Goal: Information Seeking & Learning: Learn about a topic

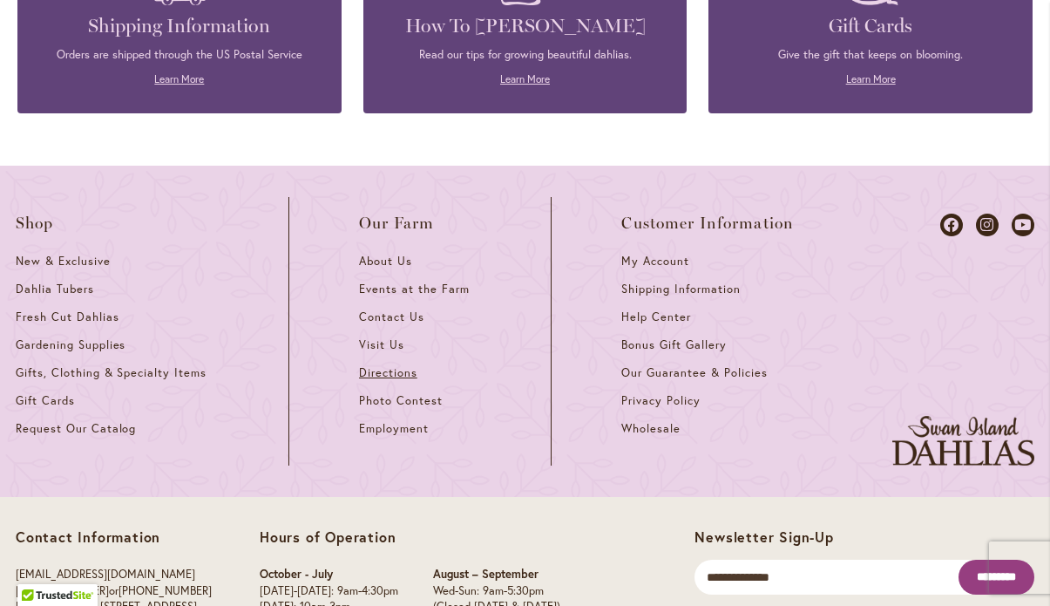
scroll to position [4835, 0]
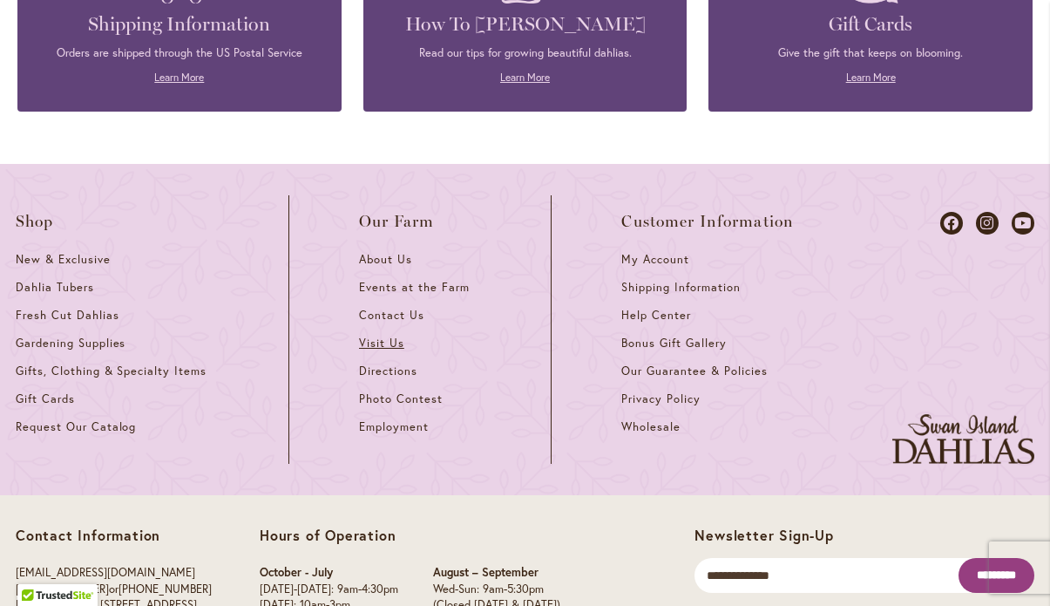
click at [380, 335] on span "Visit Us" at bounding box center [381, 342] width 45 height 15
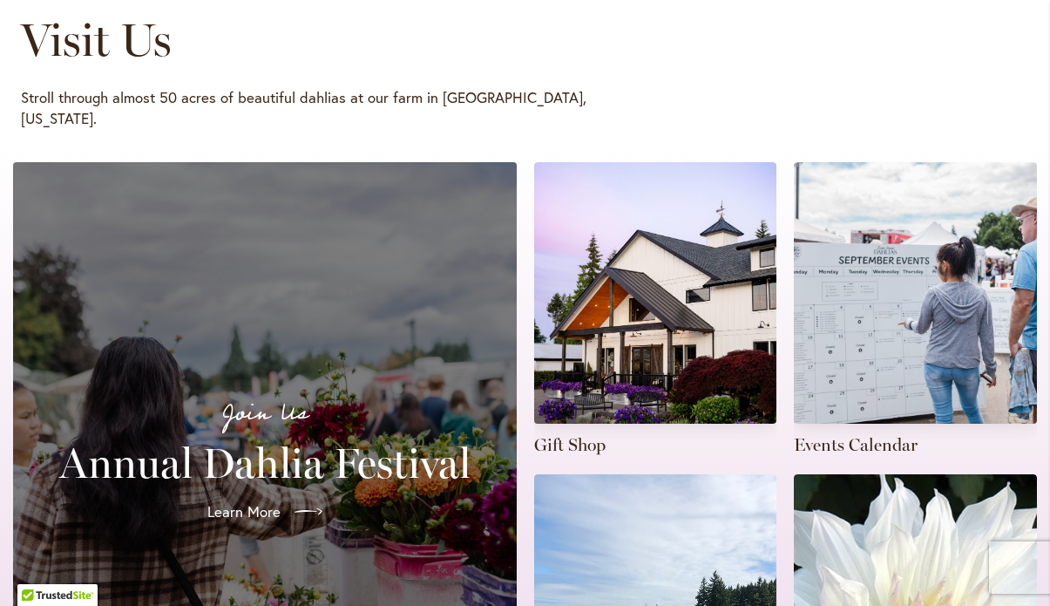
scroll to position [488, 0]
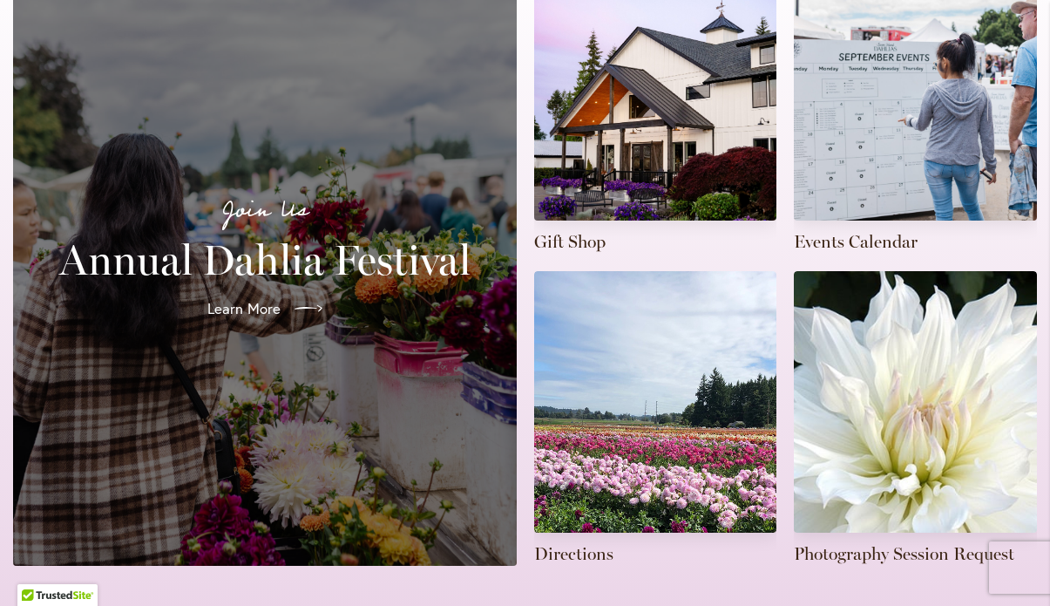
click at [411, 382] on div "Join Us Annual Dahlia Festival Learn More" at bounding box center [265, 262] width 462 height 565
click at [304, 295] on icon at bounding box center [310, 309] width 28 height 28
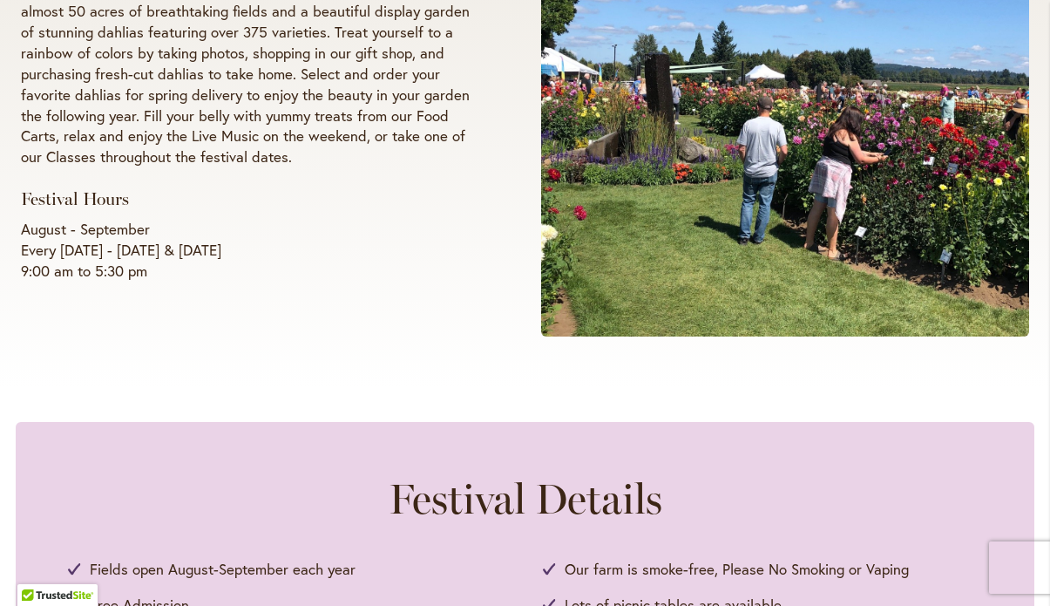
scroll to position [313, 0]
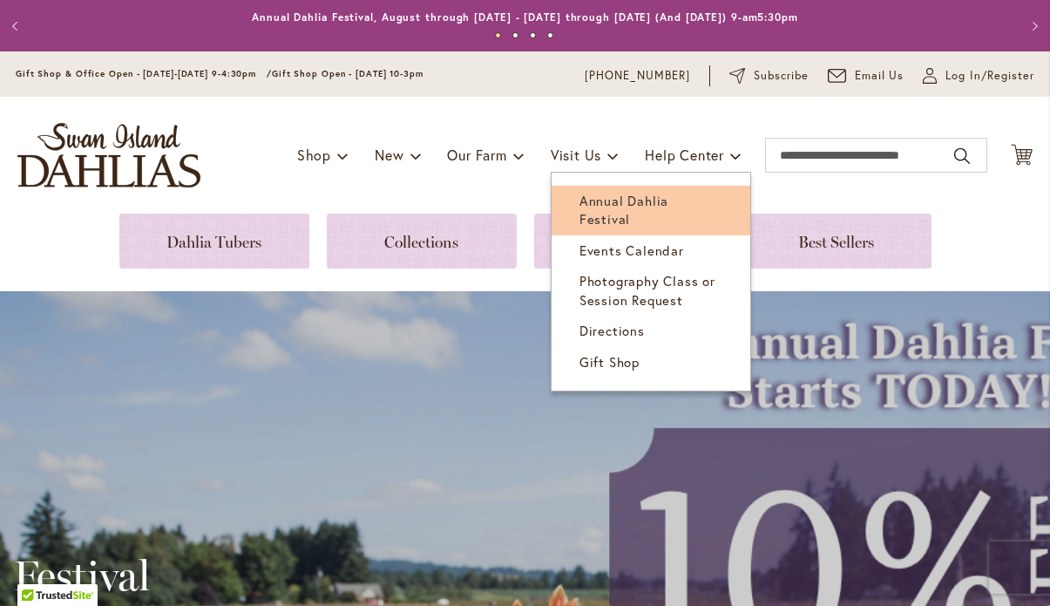
click at [602, 196] on span "Annual Dahlia Festival" at bounding box center [623, 210] width 89 height 36
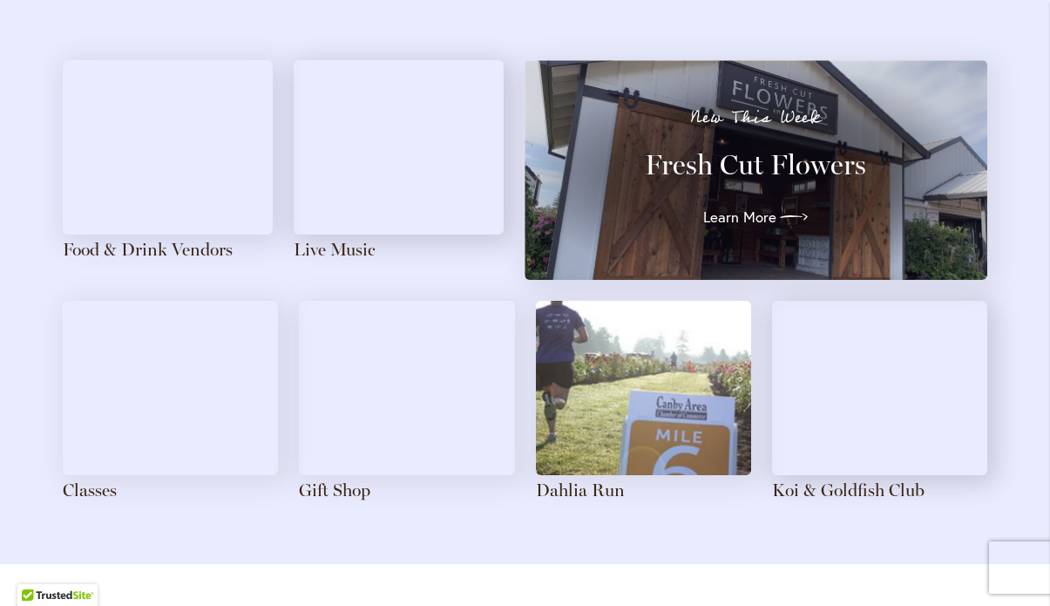
scroll to position [1942, 0]
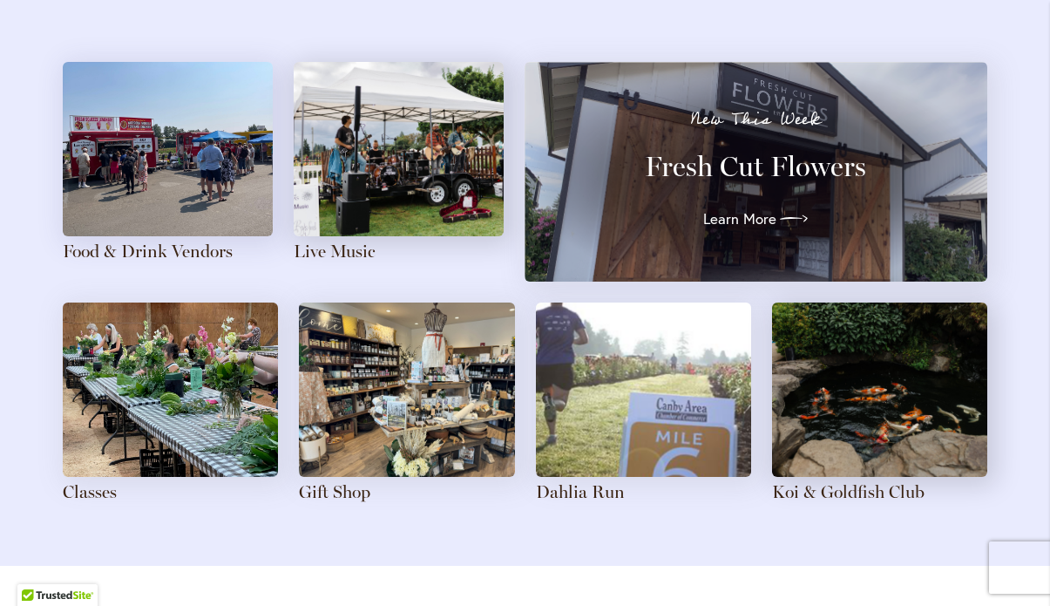
click at [243, 195] on img at bounding box center [168, 149] width 210 height 174
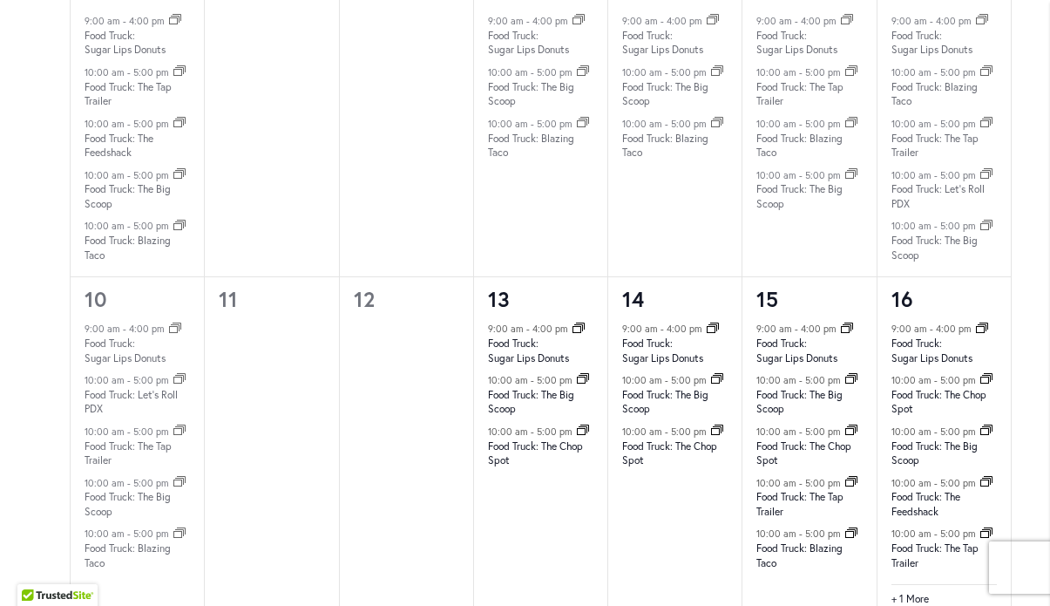
scroll to position [1451, 0]
